Goal: Communication & Community: Ask a question

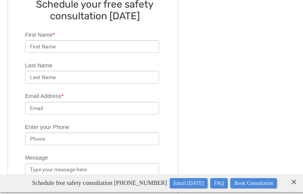
scroll to position [478, 0]
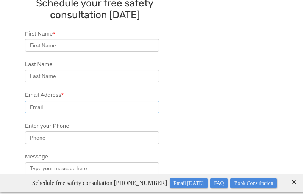
click at [92, 101] on input "Email Address *" at bounding box center [92, 107] width 134 height 13
type input "[PERSON_NAME][EMAIL_ADDRESS][DOMAIN_NAME]"
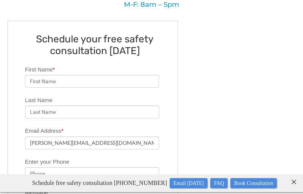
scroll to position [416, 0]
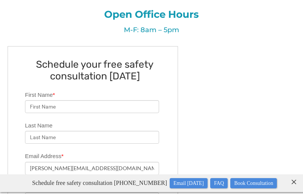
type textarea "Propuesta para Baygrabbar. Hola, es un placer saludarte. Te escribo porque serí…"
click at [92, 100] on input "First Name *" at bounding box center [92, 106] width 134 height 13
type input "[PERSON_NAME]"
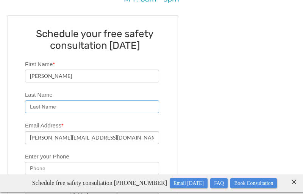
click at [92, 100] on input "Last Name" at bounding box center [92, 106] width 134 height 13
type input "[GEOGRAPHIC_DATA]"
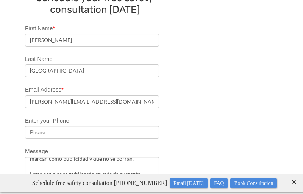
scroll to position [509, 0]
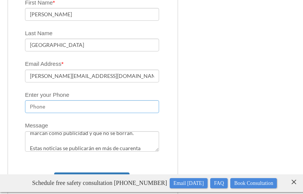
click at [92, 100] on input "Enter your Phone" at bounding box center [92, 106] width 134 height 13
type input "854380260"
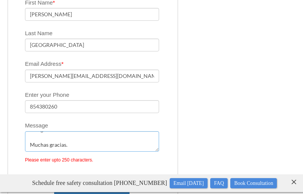
scroll to position [295, 0]
